Goal: Task Accomplishment & Management: Manage account settings

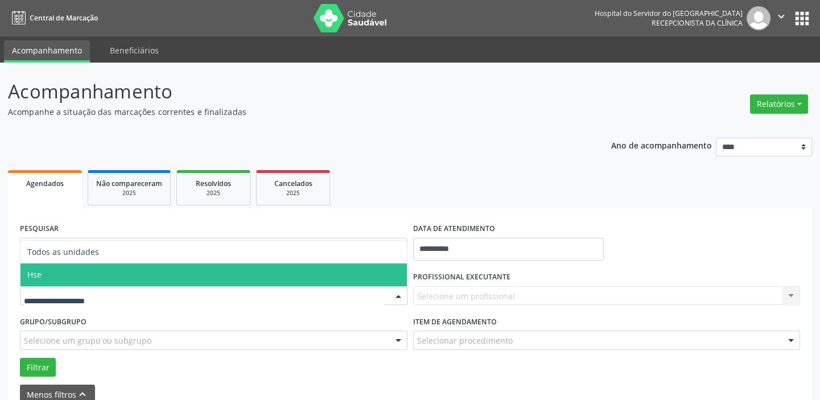
click at [75, 267] on span "Hse" at bounding box center [213, 275] width 386 height 23
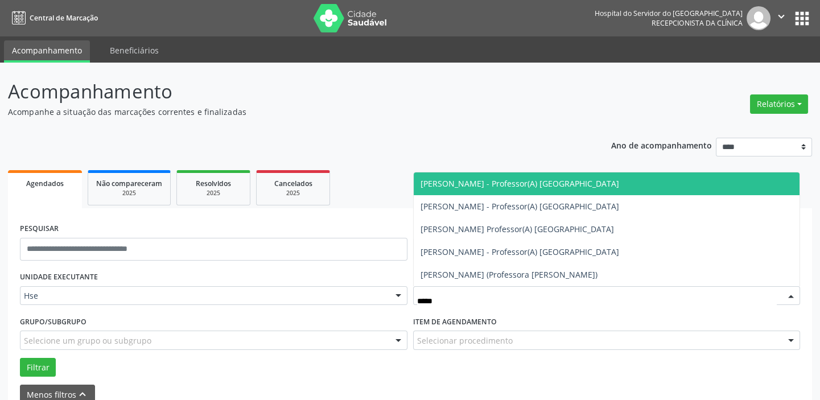
type input "******"
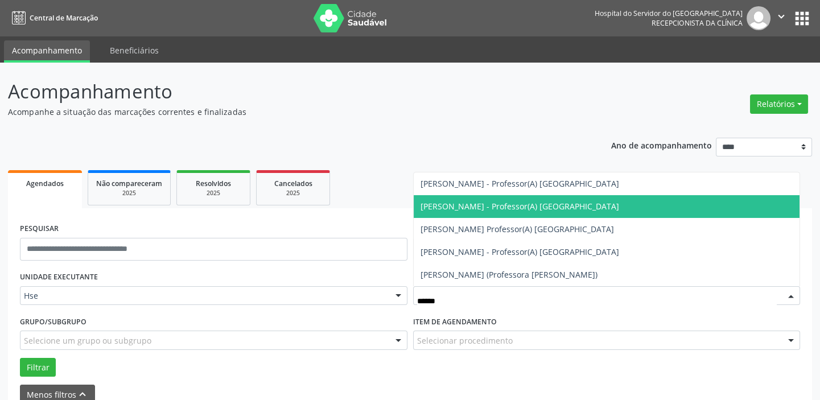
click at [470, 210] on span "[PERSON_NAME] - Professor(A) [GEOGRAPHIC_DATA]" at bounding box center [520, 206] width 199 height 11
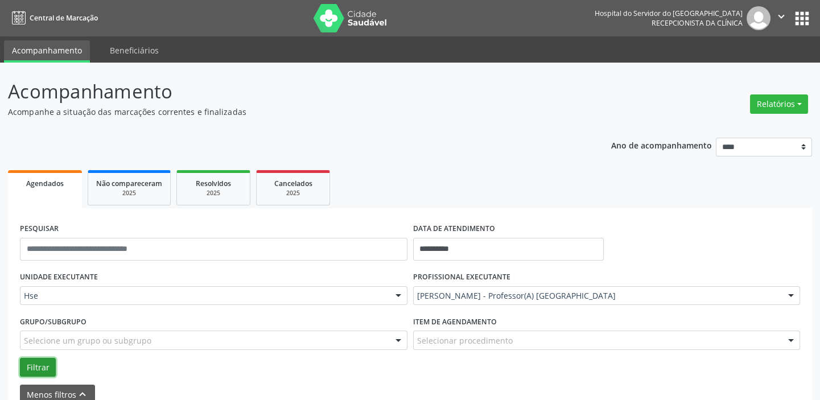
click at [36, 365] on button "Filtrar" at bounding box center [38, 367] width 36 height 19
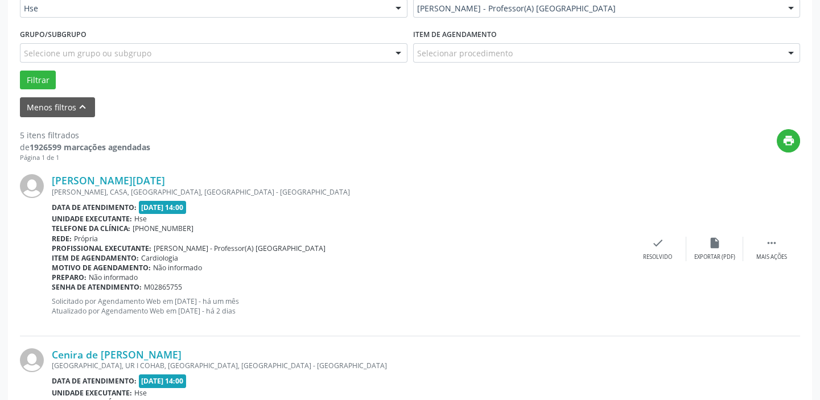
scroll to position [414, 0]
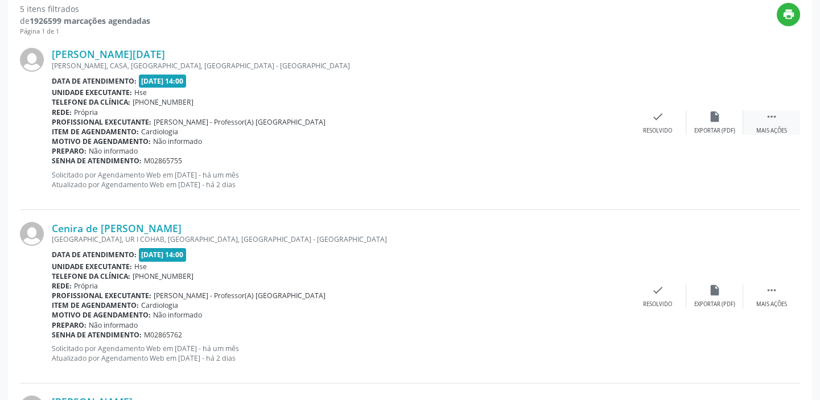
drag, startPoint x: 781, startPoint y: 121, endPoint x: 773, endPoint y: 123, distance: 8.1
click at [781, 121] on div " Mais ações" at bounding box center [771, 122] width 57 height 24
click at [717, 122] on div "alarm_off Não compareceu" at bounding box center [714, 122] width 57 height 24
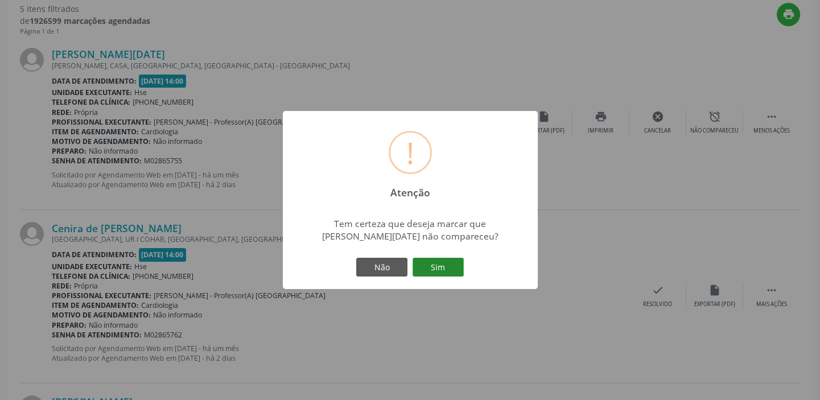
click at [436, 271] on button "Sim" at bounding box center [438, 267] width 51 height 19
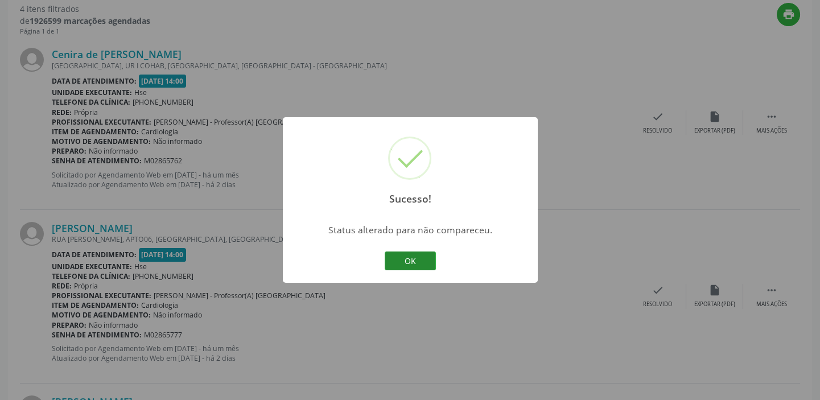
click at [419, 262] on button "OK" at bounding box center [410, 261] width 51 height 19
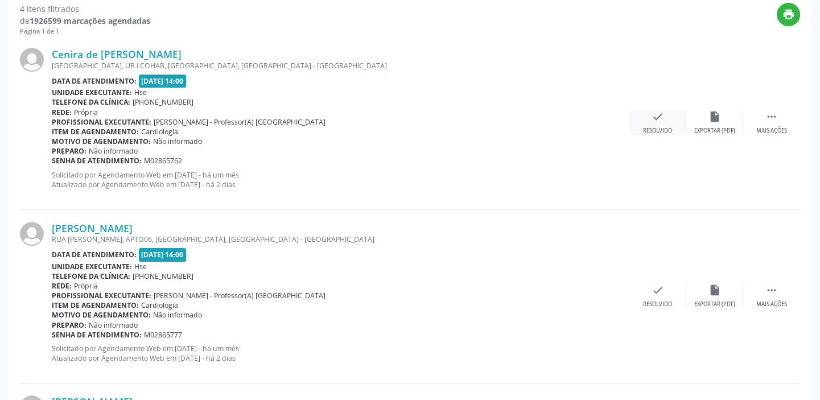
click at [649, 113] on div "check Resolvido" at bounding box center [658, 122] width 57 height 24
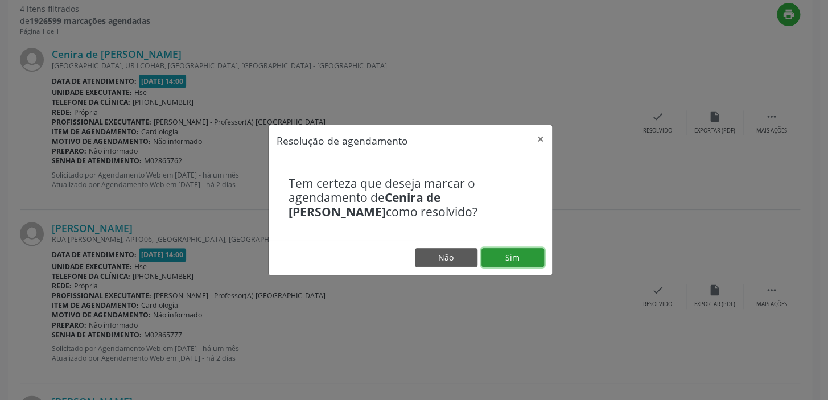
click at [507, 256] on button "Sim" at bounding box center [513, 257] width 63 height 19
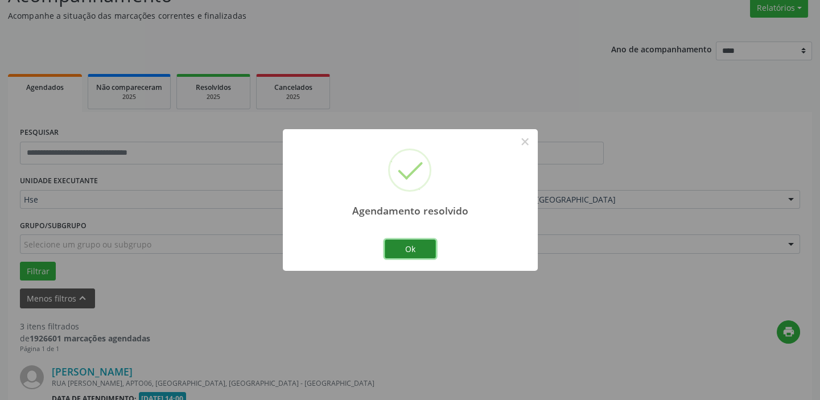
click at [417, 242] on button "Ok" at bounding box center [410, 249] width 51 height 19
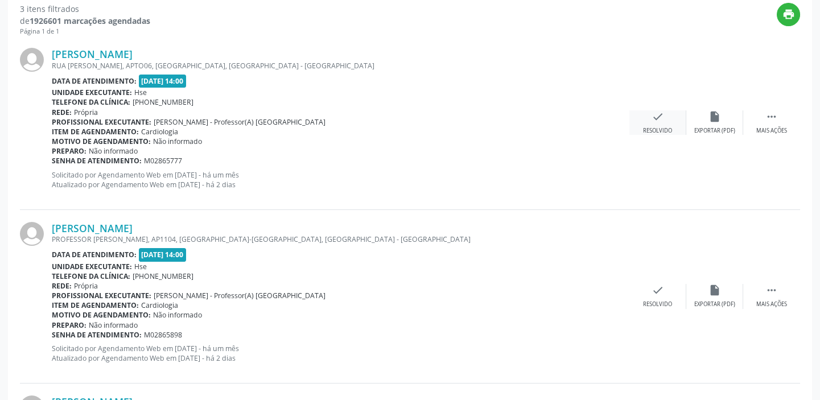
click at [652, 110] on icon "check" at bounding box center [658, 116] width 13 height 13
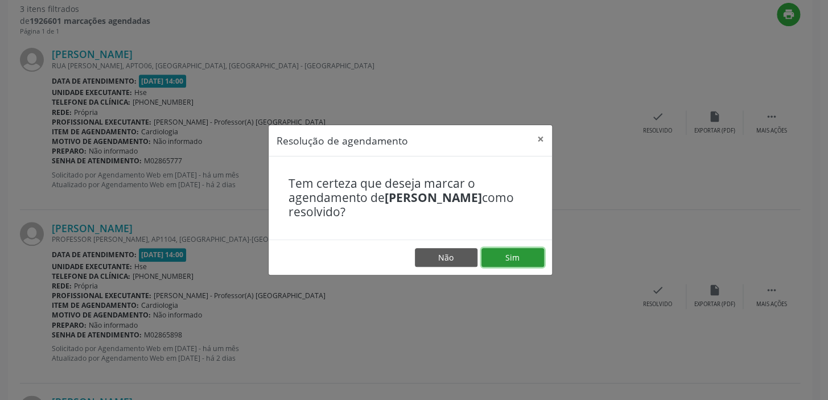
click at [510, 258] on button "Sim" at bounding box center [513, 257] width 63 height 19
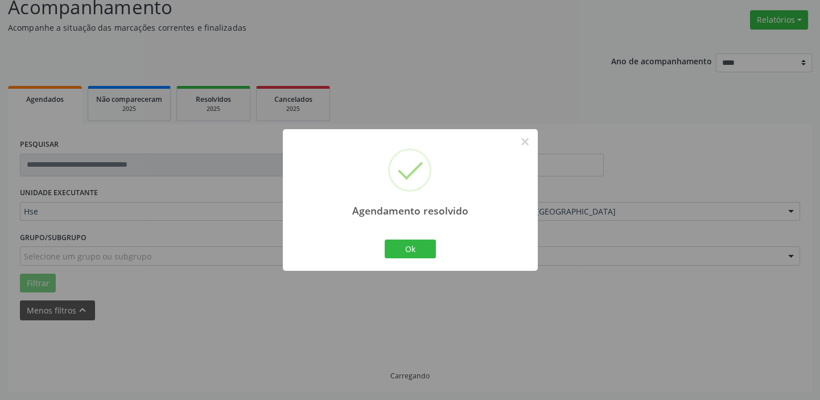
scroll to position [96, 0]
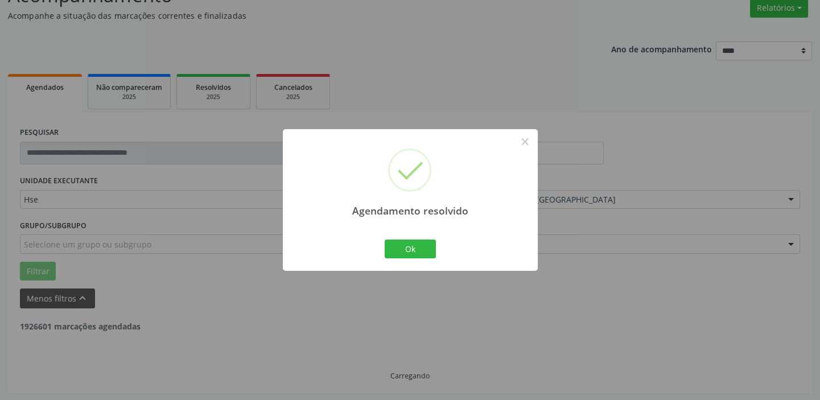
click at [437, 245] on div "Ok Cancel" at bounding box center [410, 249] width 56 height 24
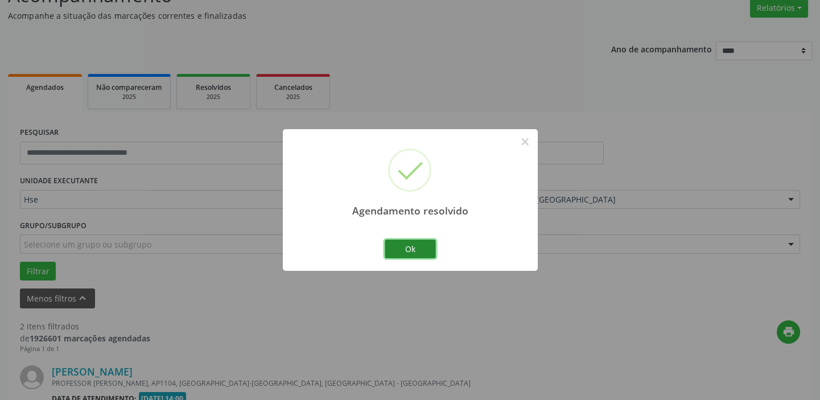
click at [410, 248] on button "Ok" at bounding box center [410, 249] width 51 height 19
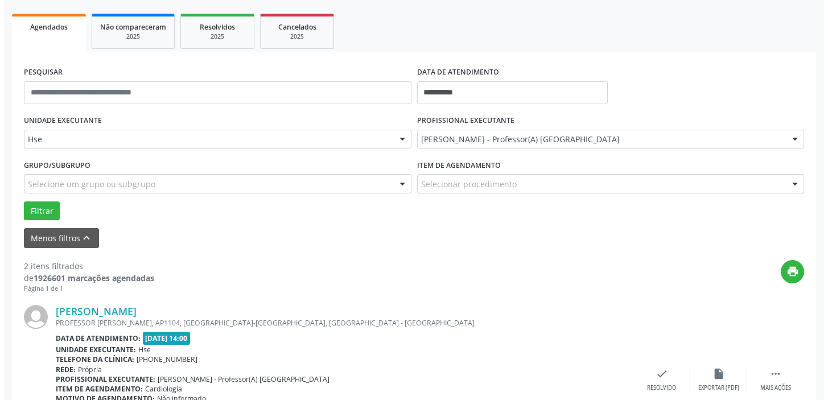
scroll to position [251, 0]
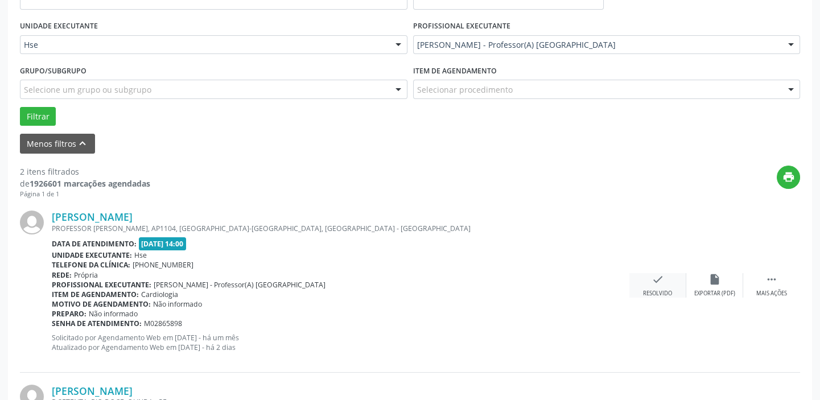
click at [655, 277] on icon "check" at bounding box center [658, 279] width 13 height 13
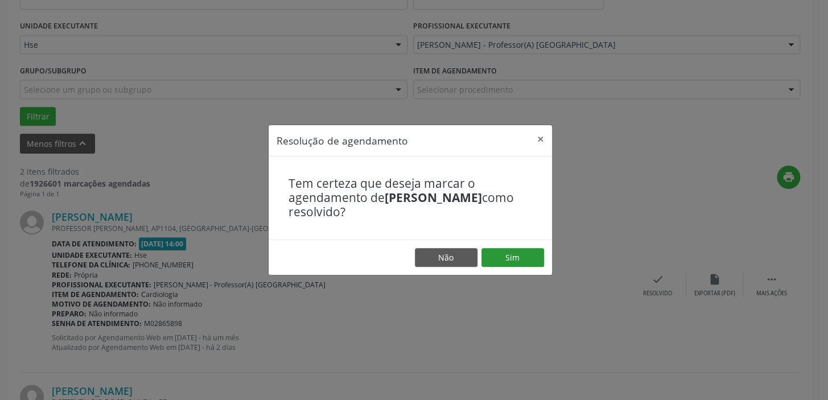
click at [524, 255] on footer "Não Sim" at bounding box center [410, 258] width 283 height 36
click at [520, 257] on button "Sim" at bounding box center [513, 257] width 63 height 19
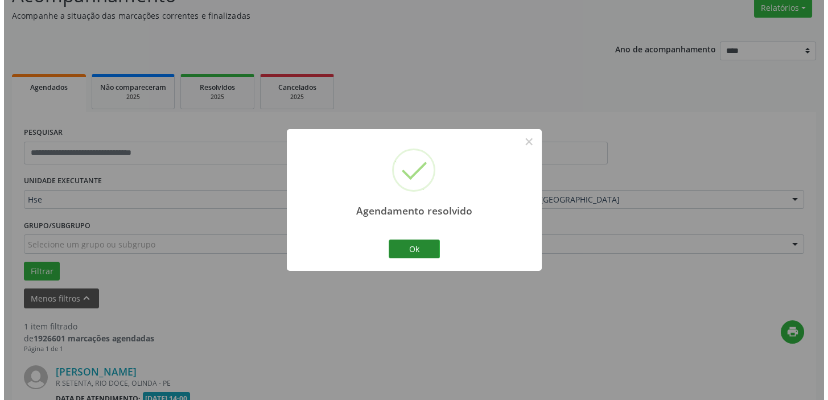
scroll to position [242, 0]
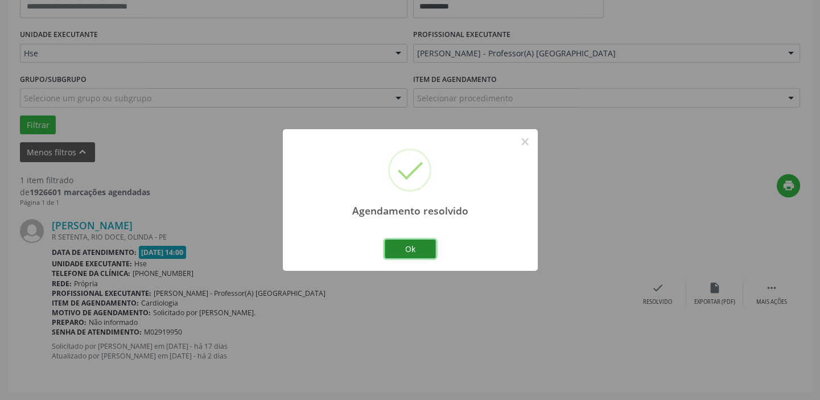
click at [393, 245] on button "Ok" at bounding box center [410, 249] width 51 height 19
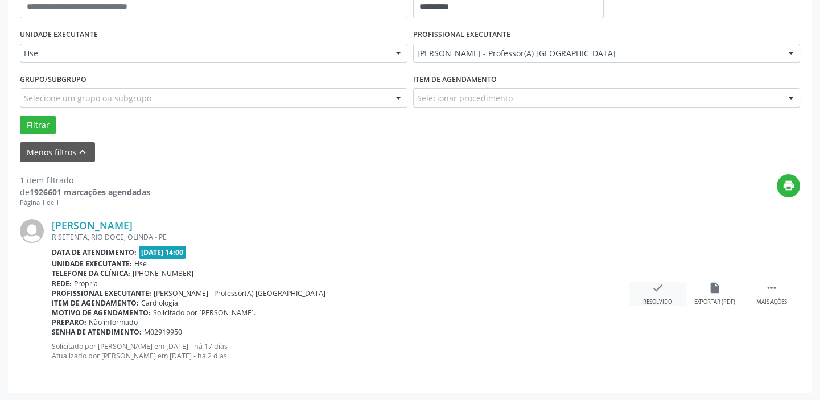
click at [649, 288] on div "check Resolvido" at bounding box center [658, 294] width 57 height 24
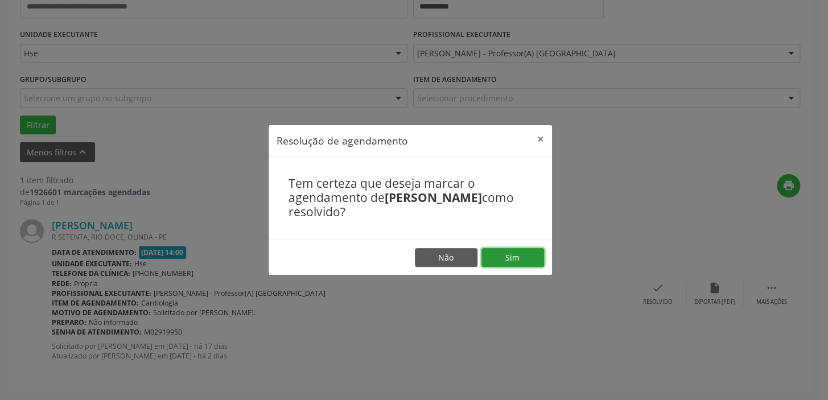
click at [525, 253] on button "Sim" at bounding box center [513, 257] width 63 height 19
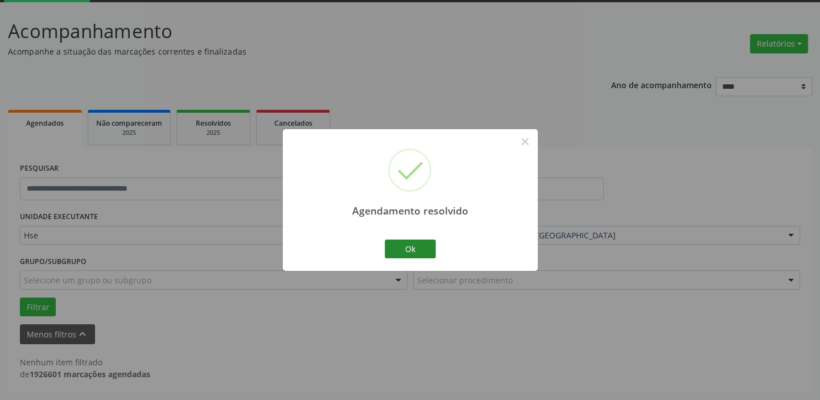
scroll to position [59, 0]
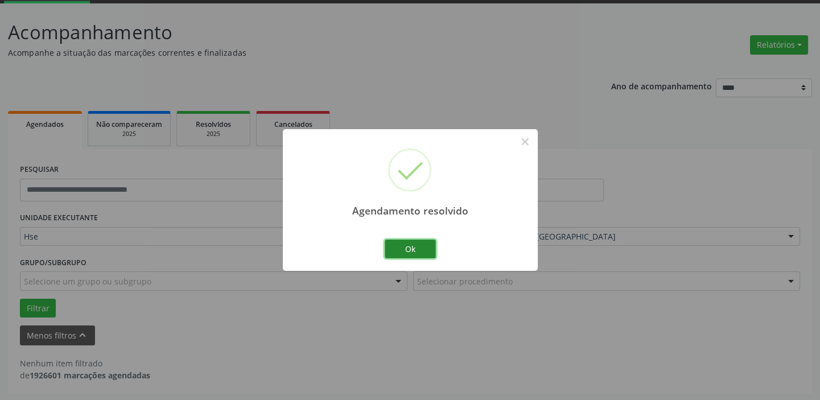
click at [409, 247] on button "Ok" at bounding box center [410, 249] width 51 height 19
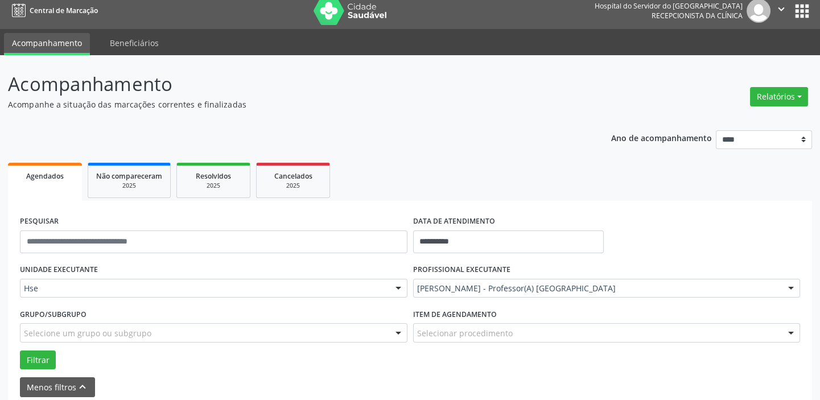
scroll to position [0, 0]
